Goal: Information Seeking & Learning: Learn about a topic

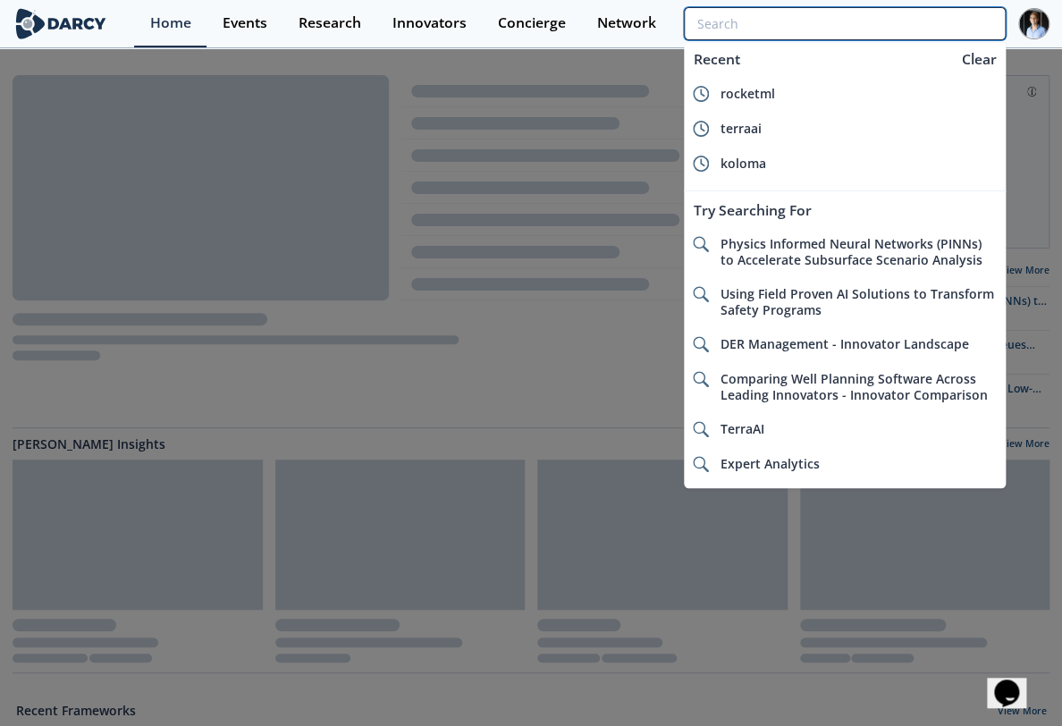
click at [949, 25] on input "search" at bounding box center [845, 23] width 322 height 33
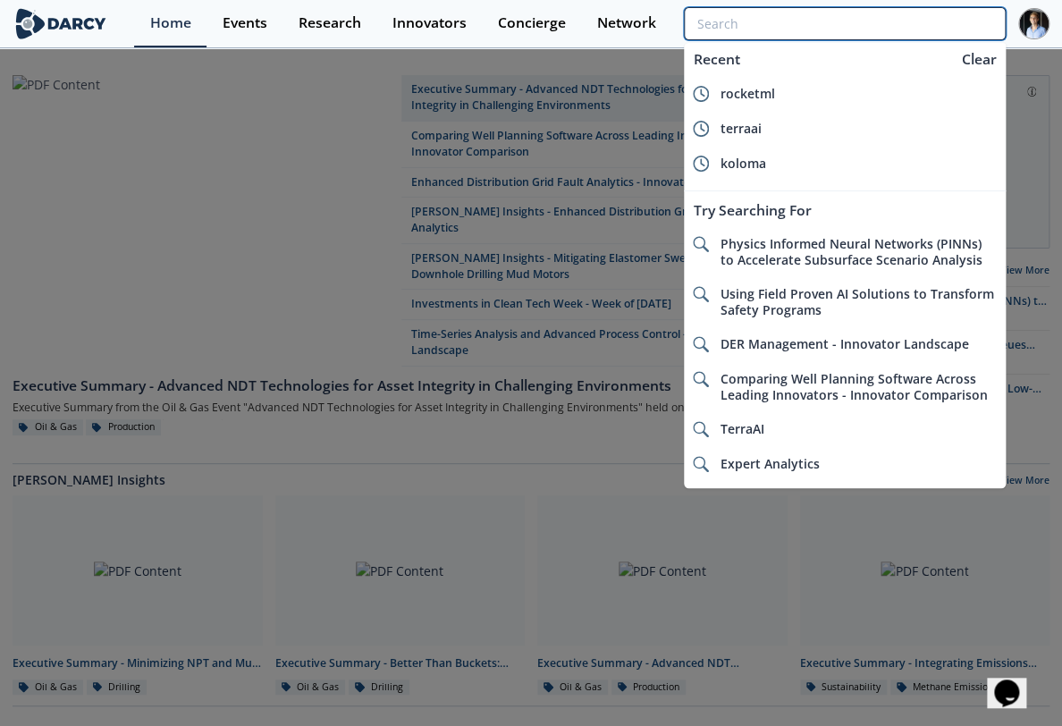
type input "g"
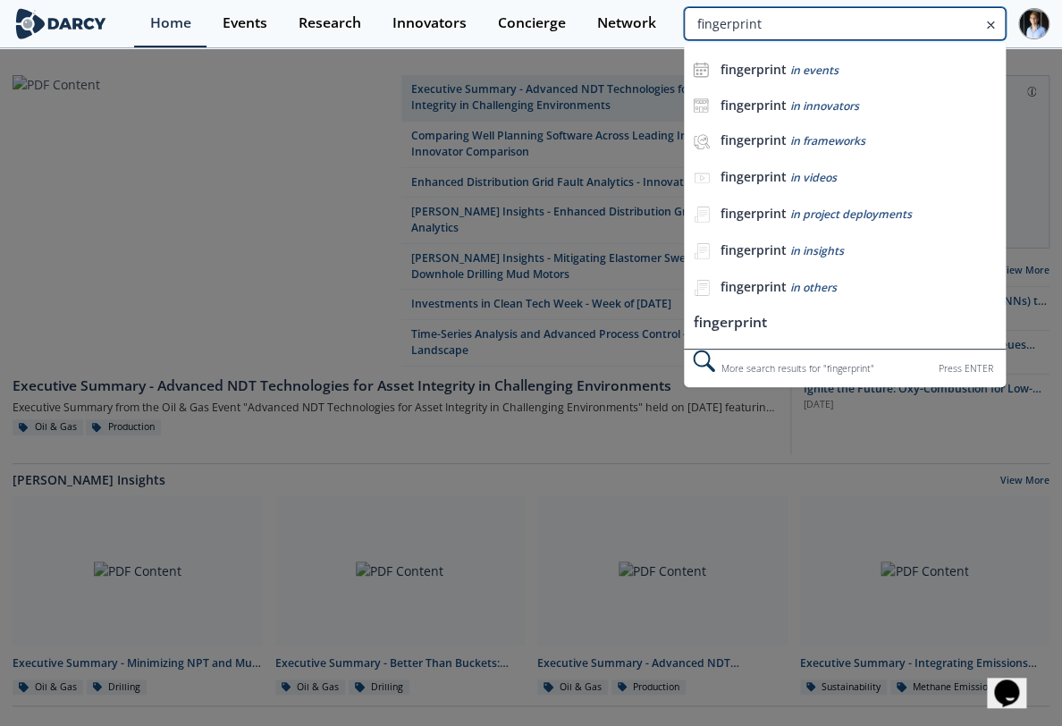
type input "fingerprint"
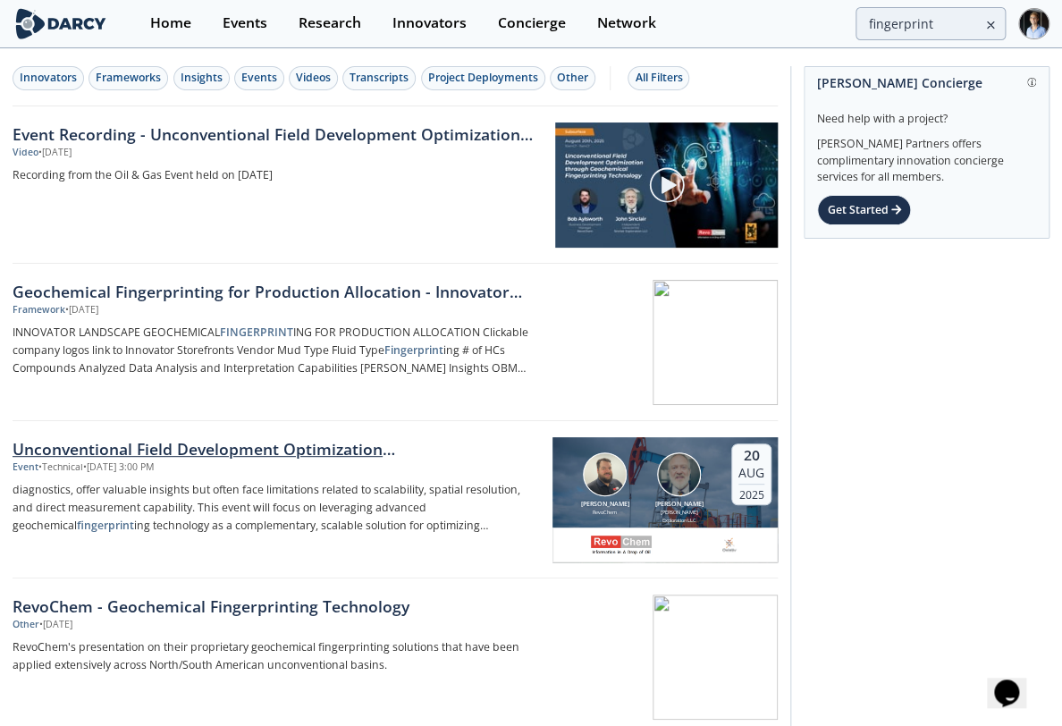
click at [258, 452] on div "Unconventional Field Development Optimization through Geochemical Fingerprintin…" at bounding box center [276, 448] width 527 height 23
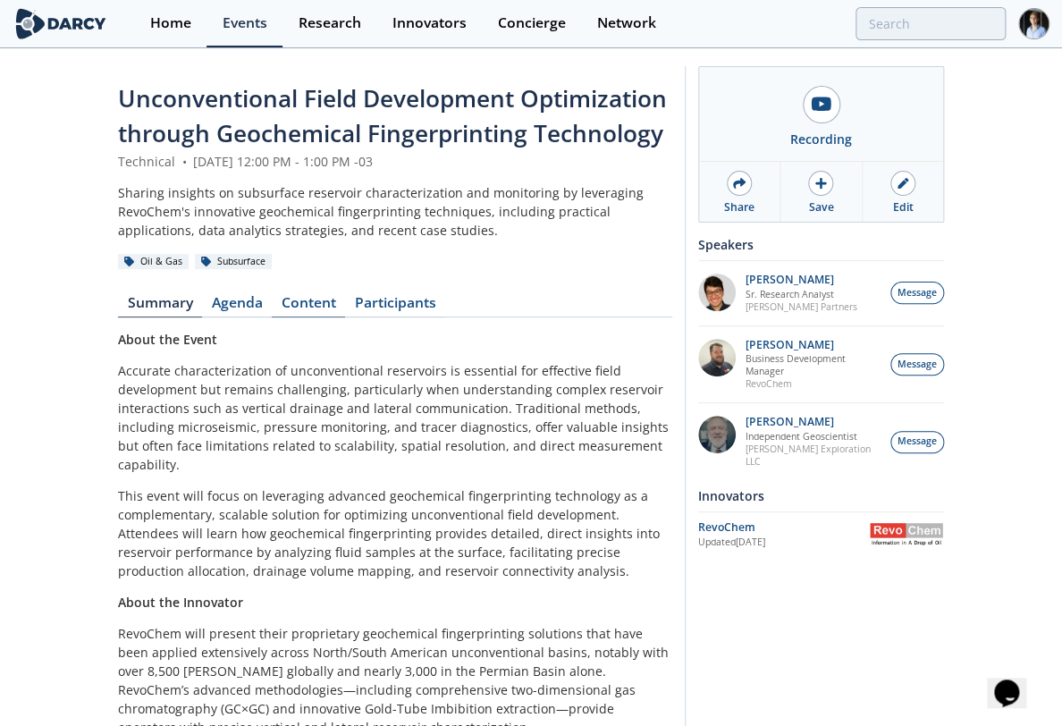
click at [306, 303] on link "Content" at bounding box center [308, 306] width 73 height 21
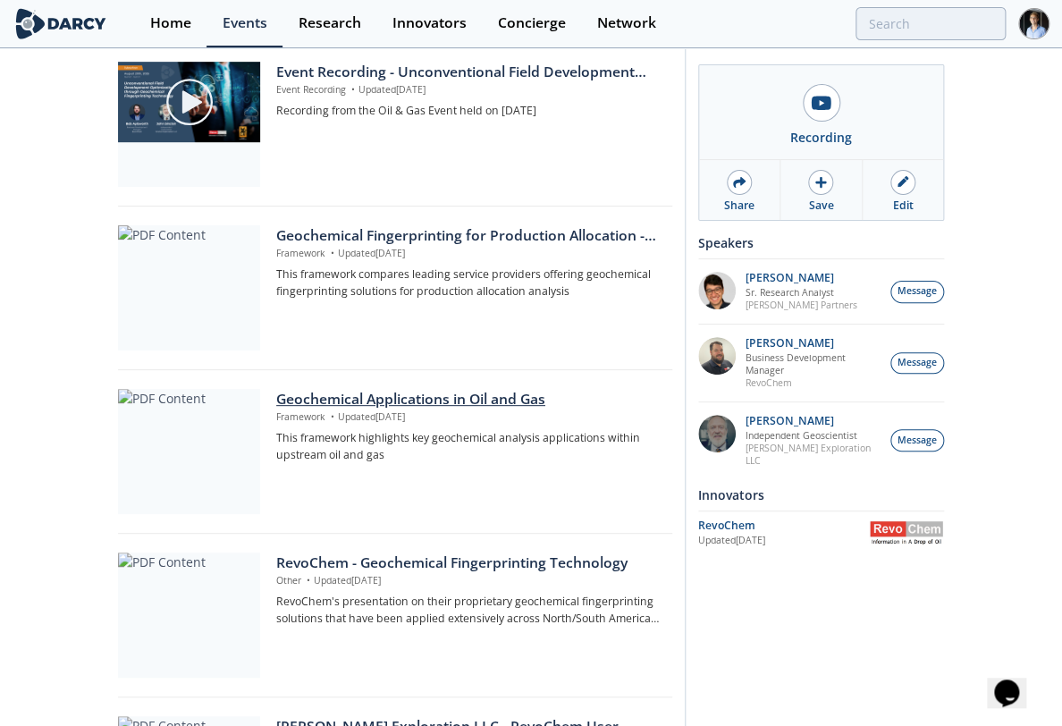
scroll to position [298, 0]
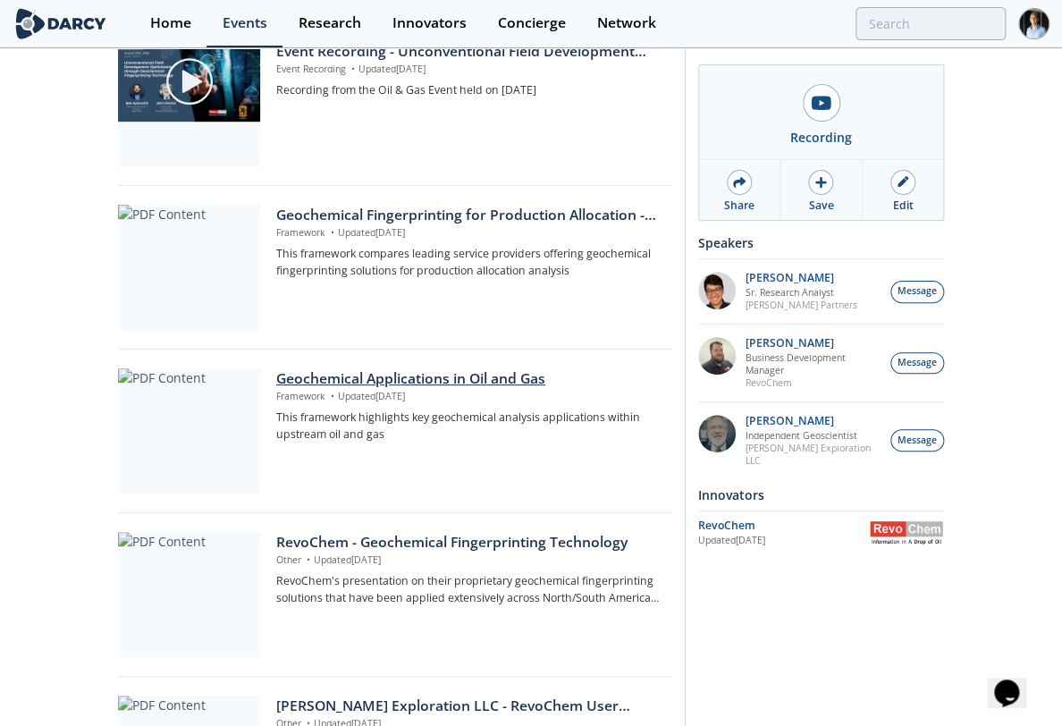
click at [481, 376] on div "Geochemical Applications in Oil and Gas" at bounding box center [467, 378] width 383 height 21
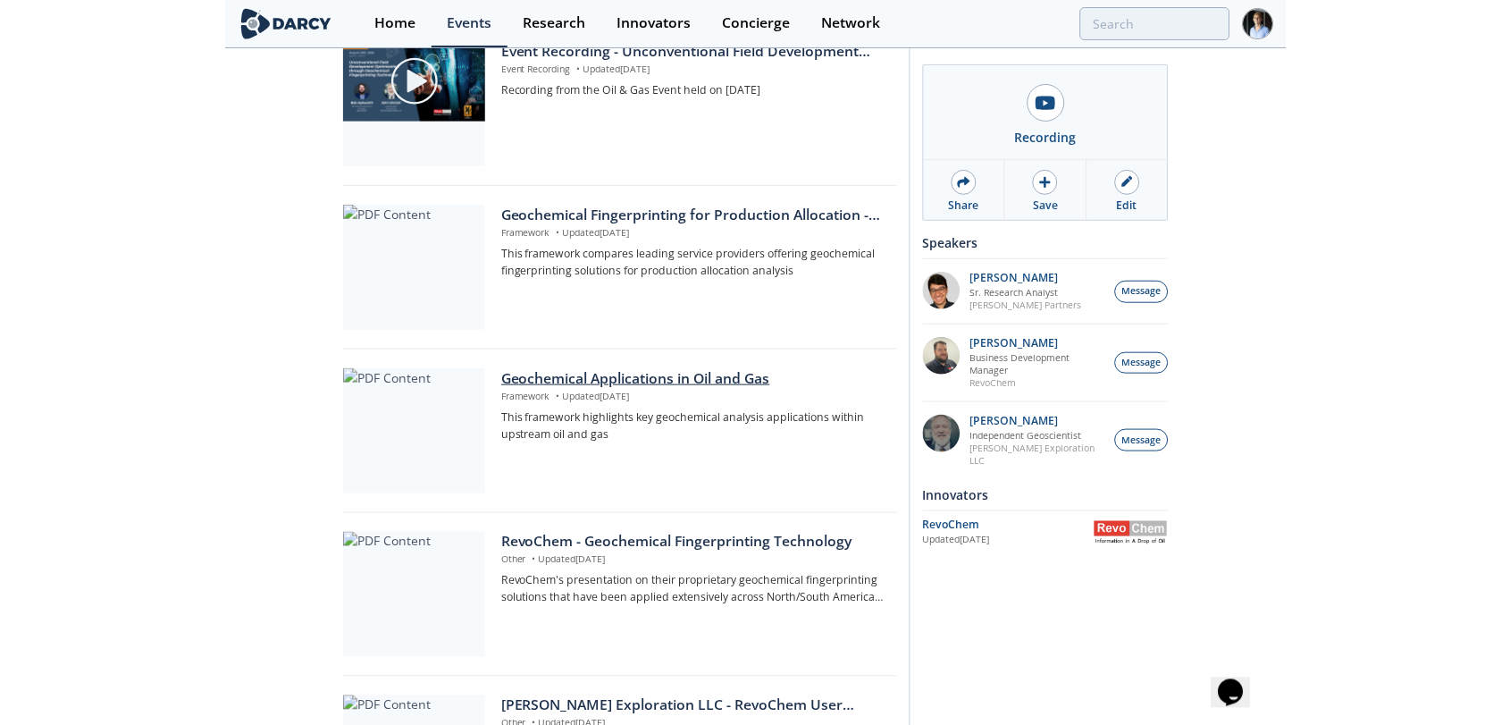
scroll to position [0, 0]
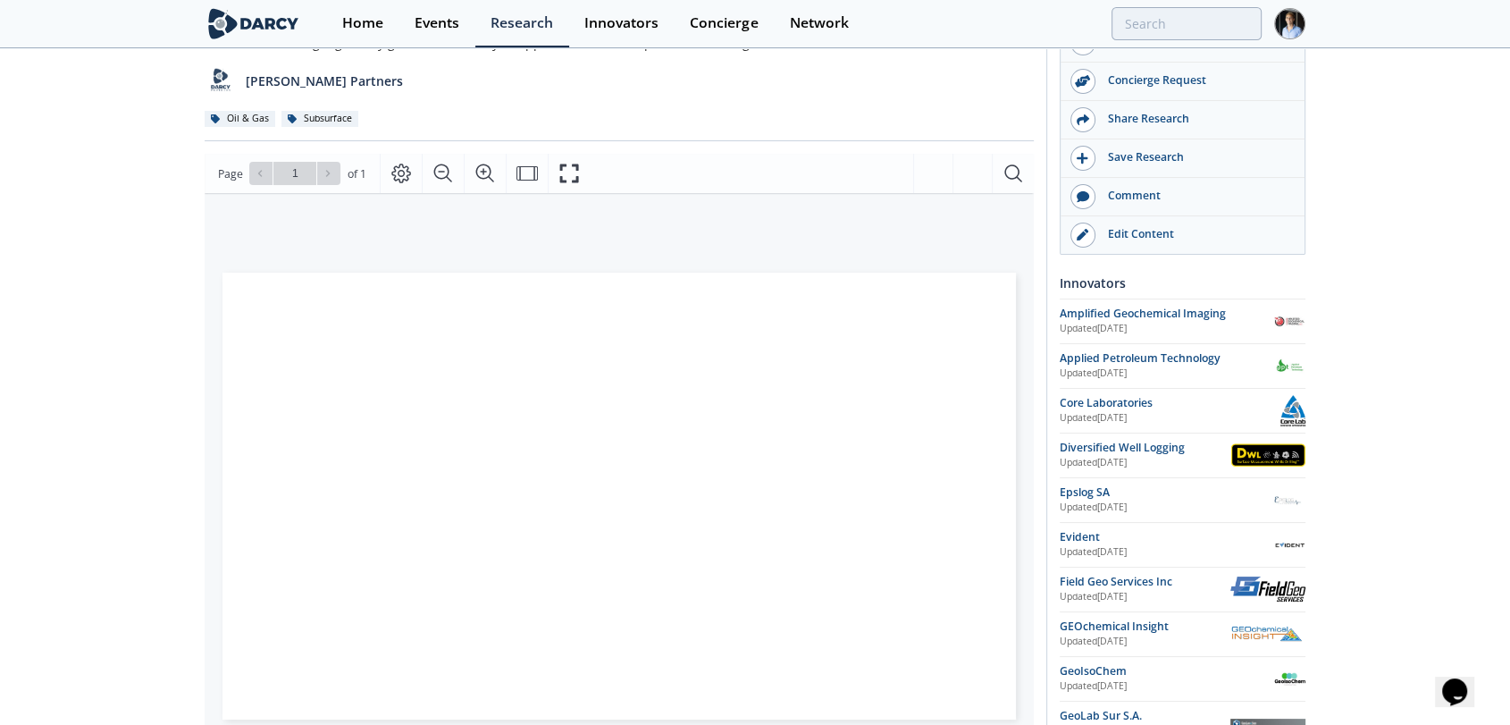
scroll to position [198, 0]
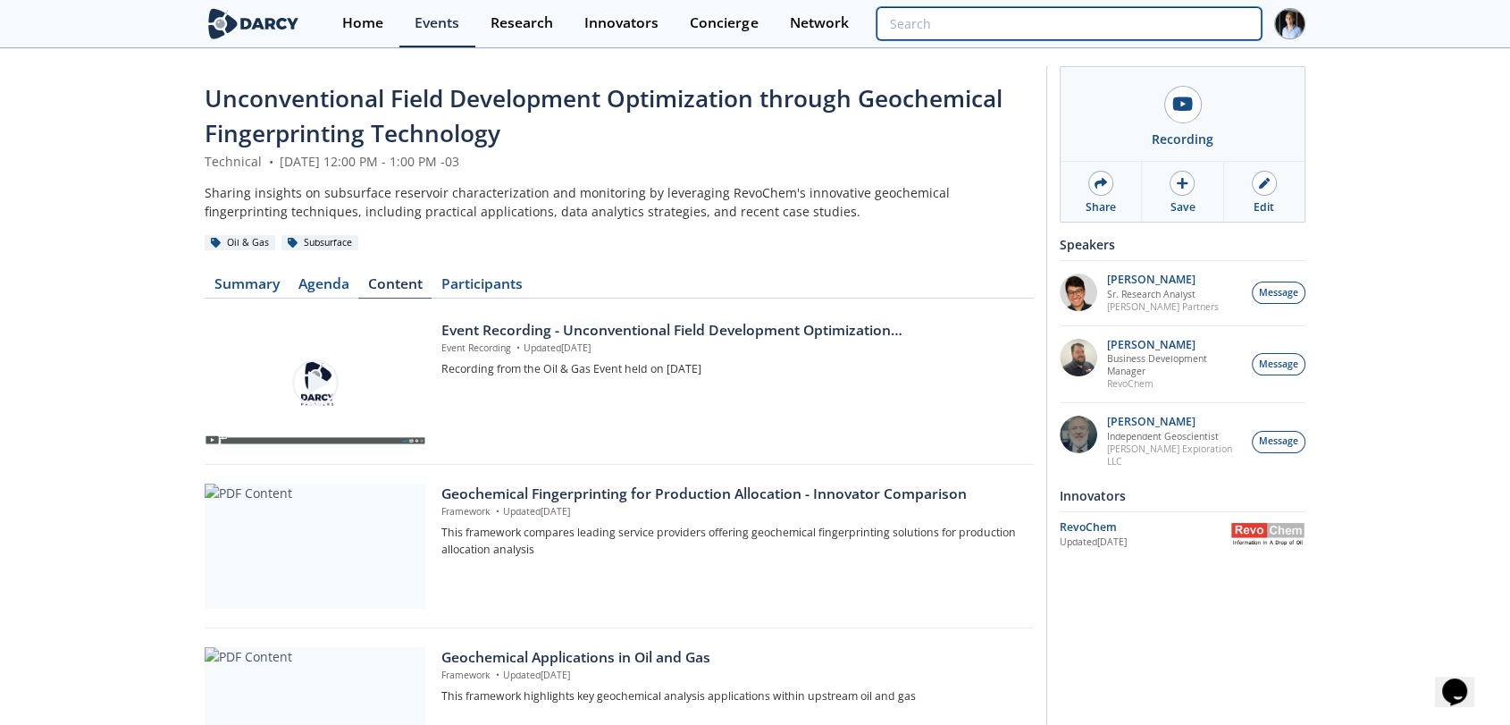
click at [1075, 23] on input "search" at bounding box center [1069, 23] width 385 height 33
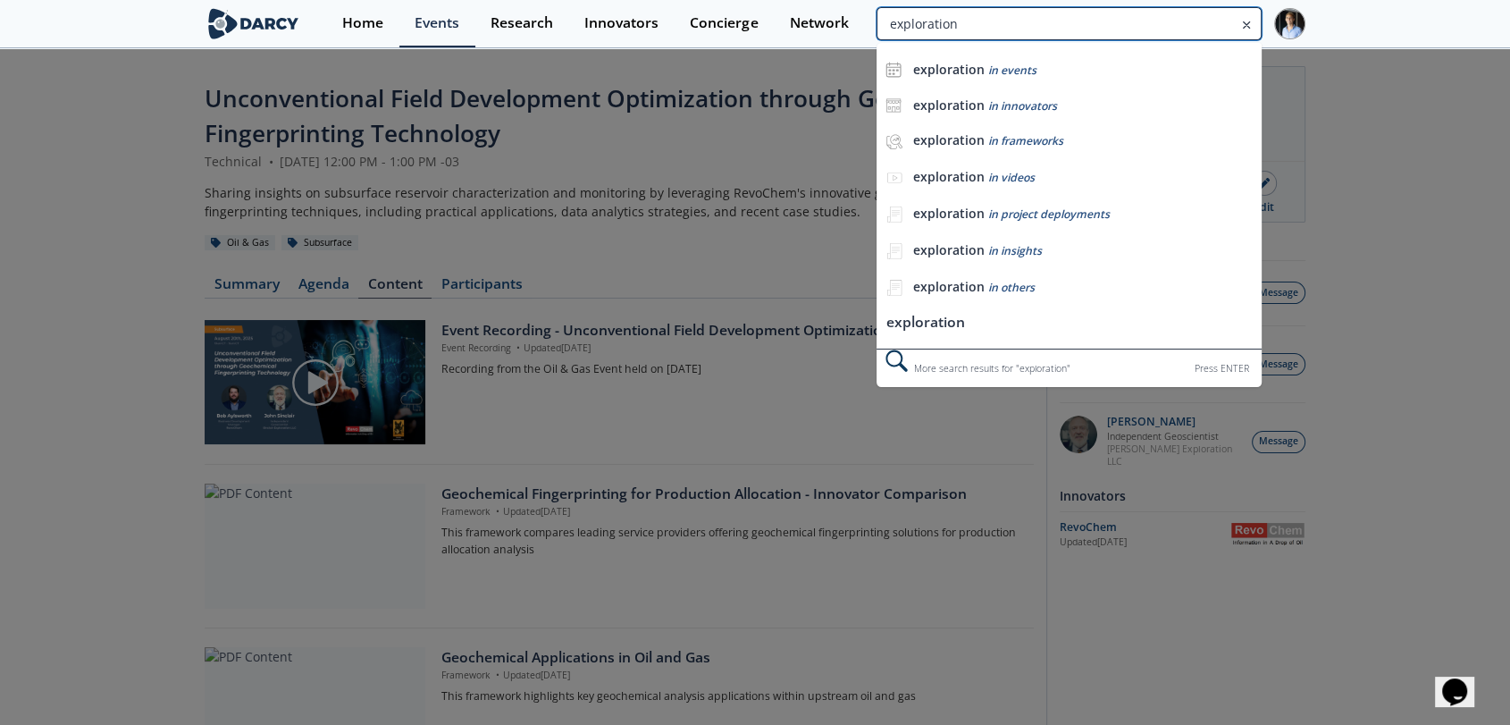
type input "exploration"
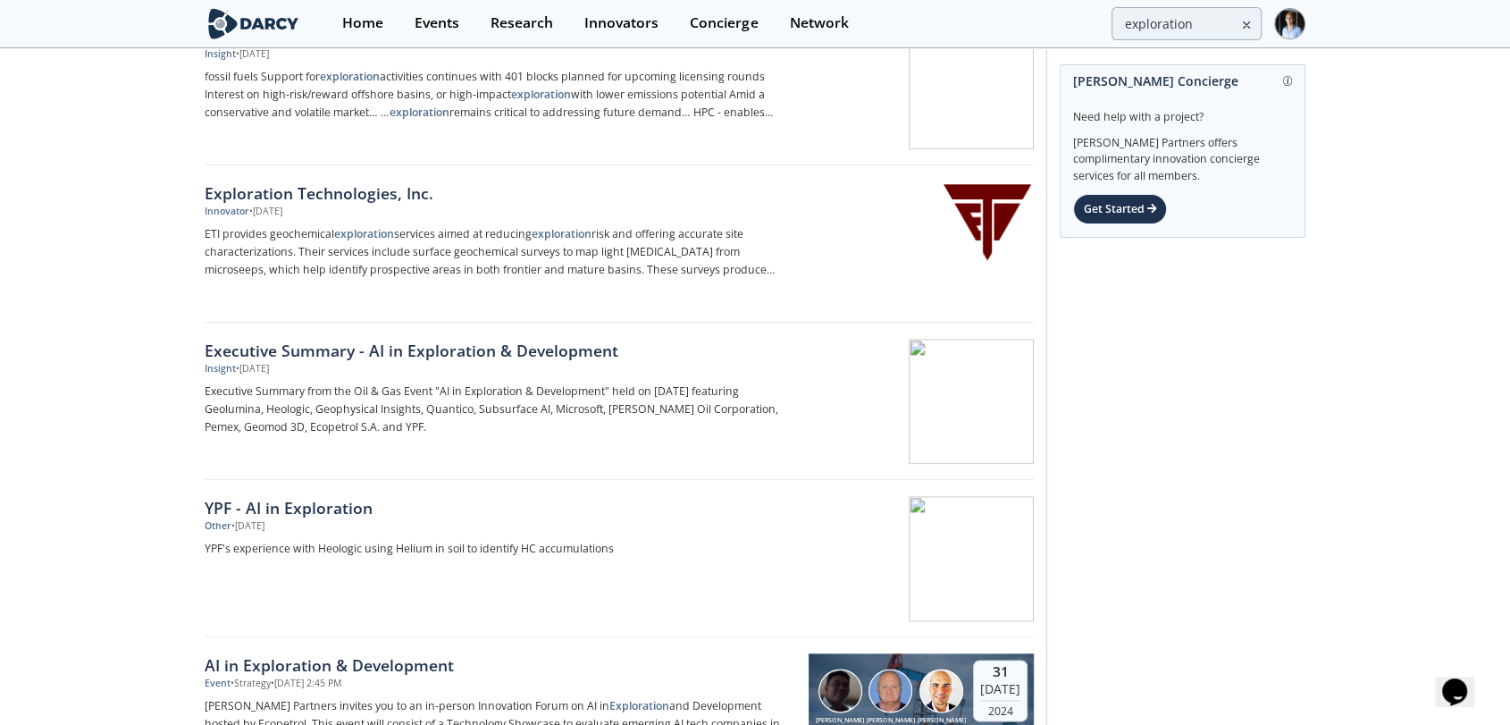
scroll to position [2482, 0]
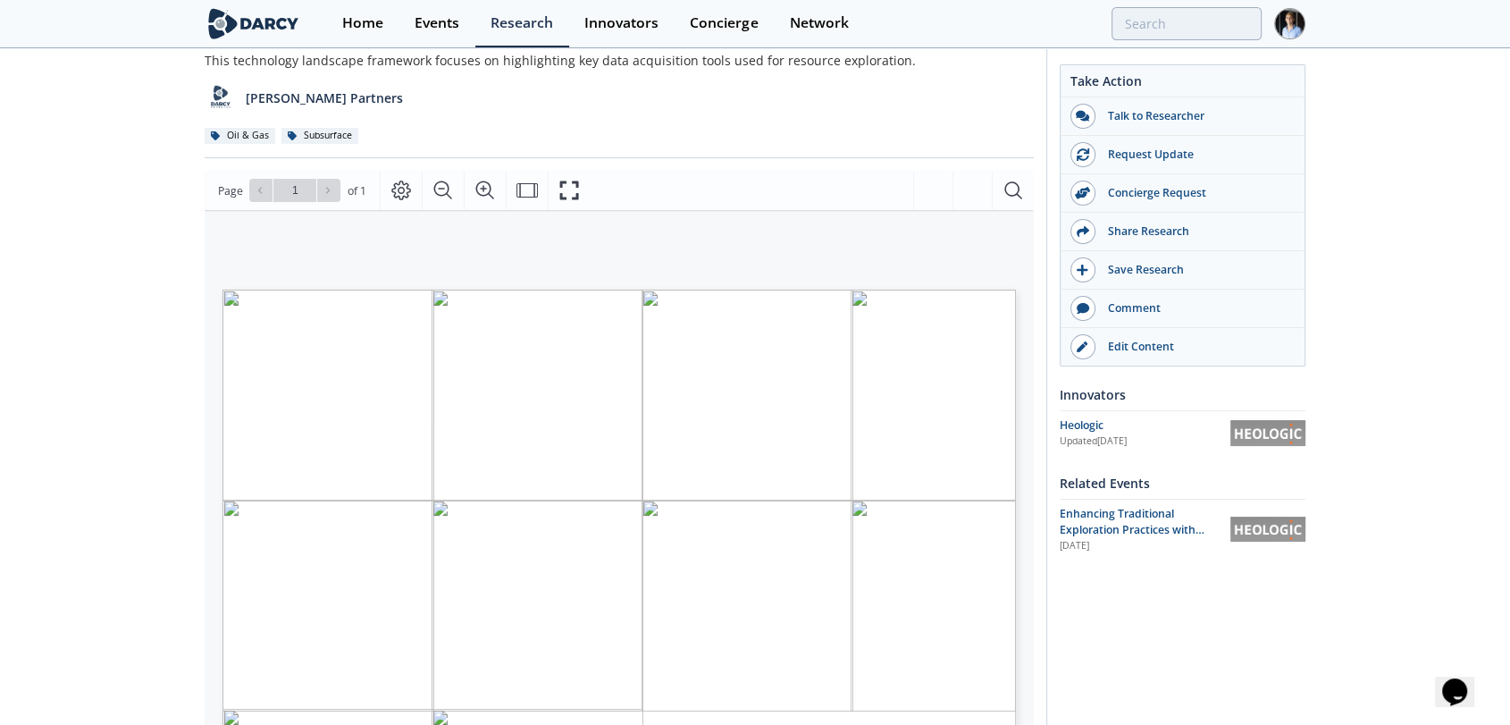
scroll to position [198, 0]
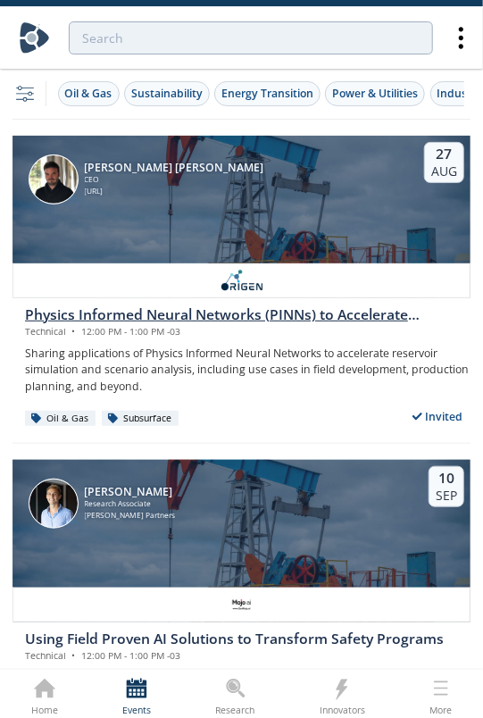
click at [192, 214] on div "[PERSON_NAME] [PERSON_NAME] CEO [URL] [DATE]" at bounding box center [242, 200] width 458 height 129
